Goal: Use online tool/utility: Utilize a website feature to perform a specific function

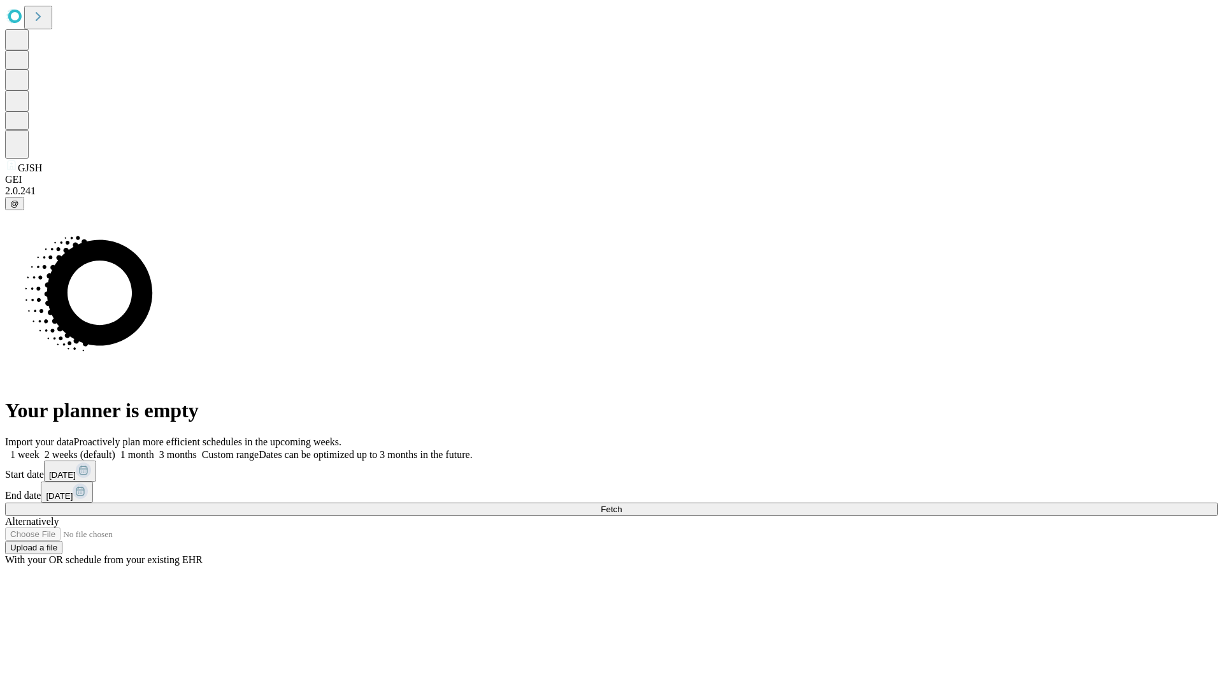
click at [621, 504] on span "Fetch" at bounding box center [610, 509] width 21 height 10
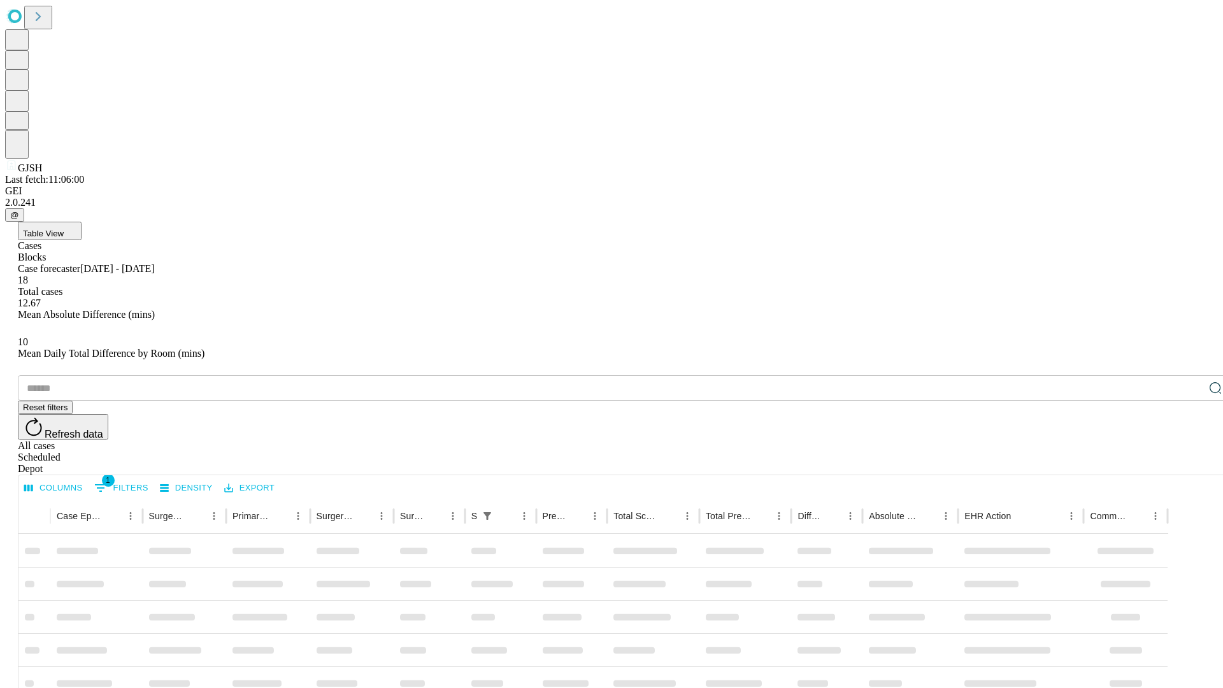
click at [64, 229] on span "Table View" at bounding box center [43, 234] width 41 height 10
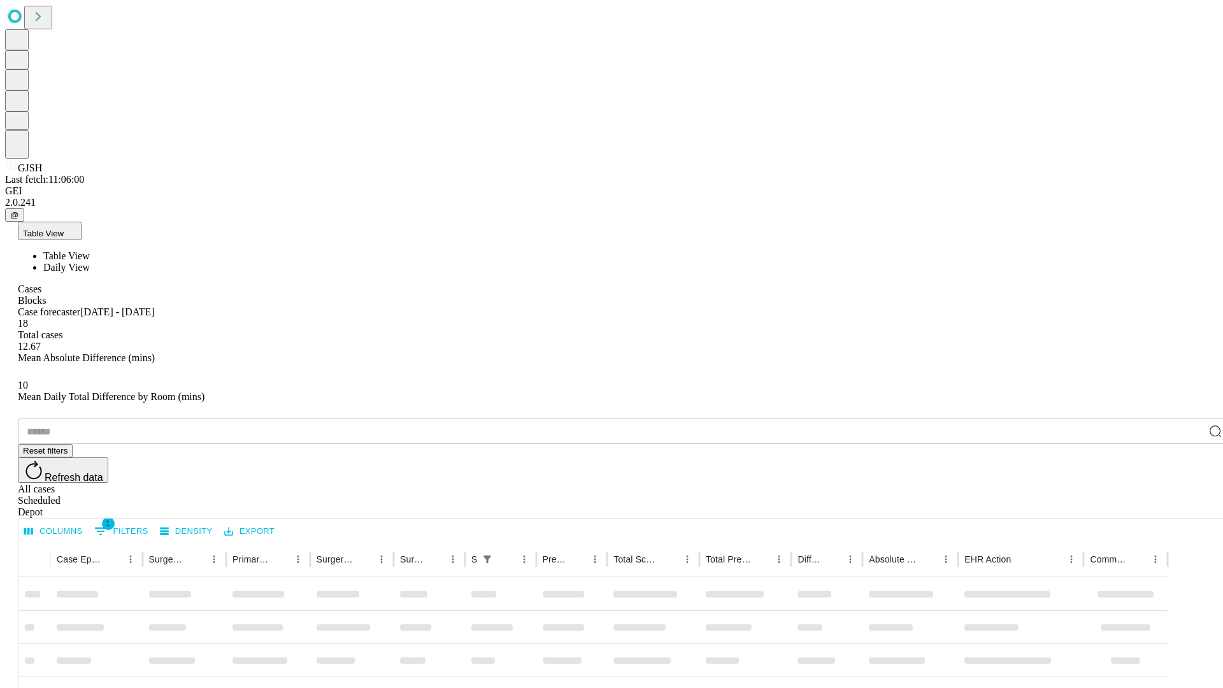
click at [90, 262] on span "Daily View" at bounding box center [66, 267] width 46 height 11
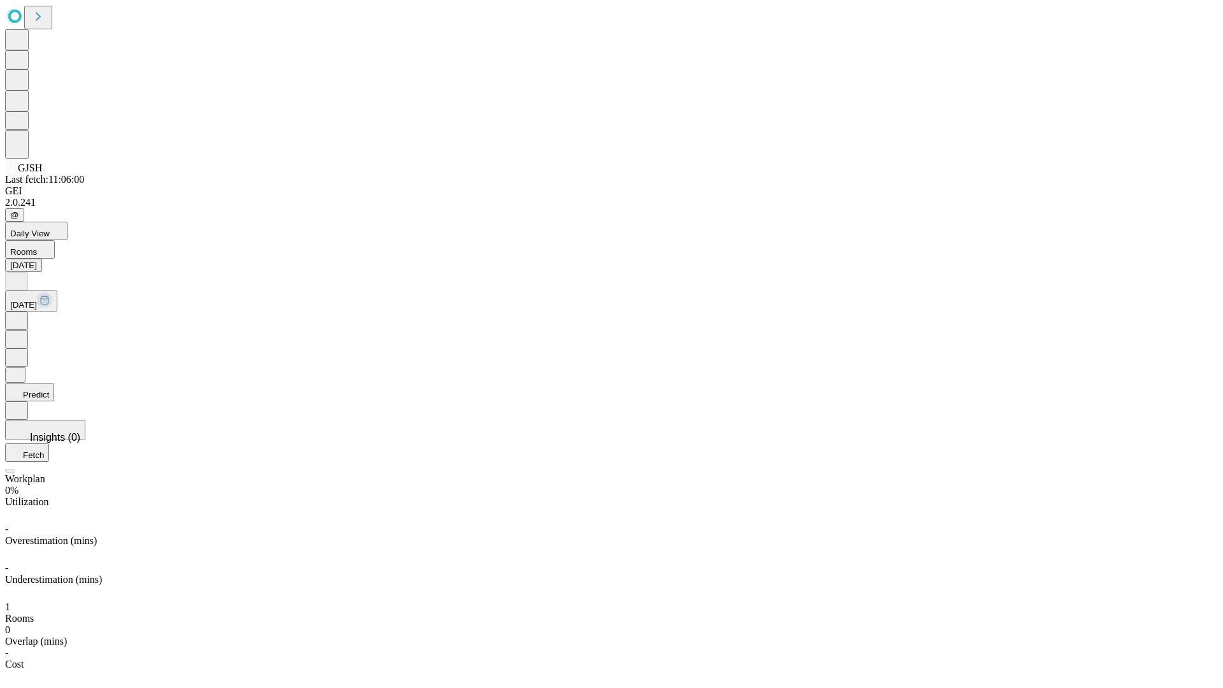
click at [54, 383] on button "Predict" at bounding box center [29, 392] width 49 height 18
